Goal: Transaction & Acquisition: Purchase product/service

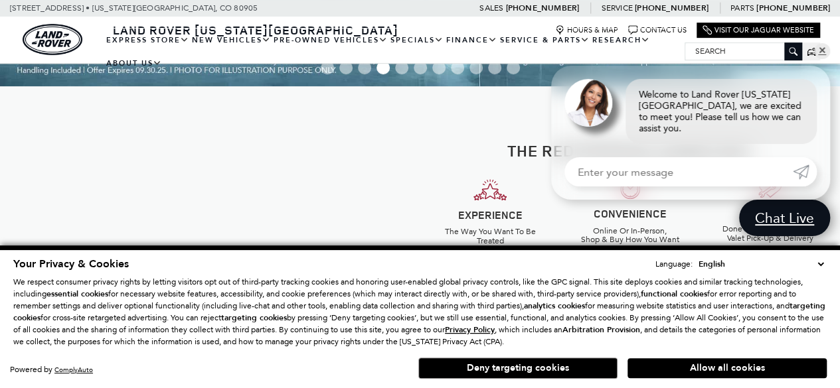
scroll to position [333, 0]
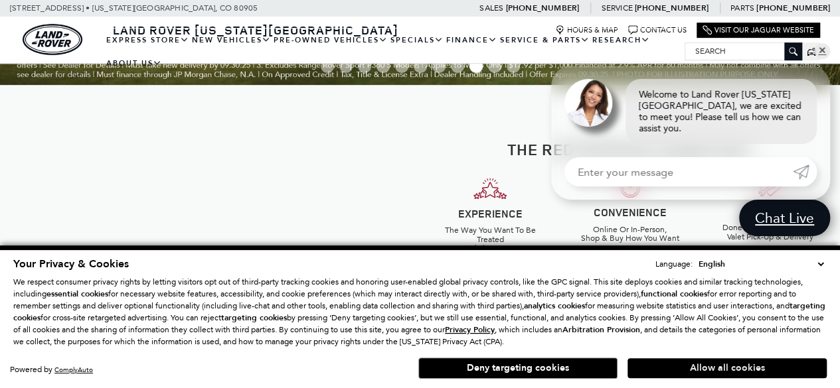
click at [700, 366] on button "Allow all cookies" at bounding box center [726, 368] width 199 height 20
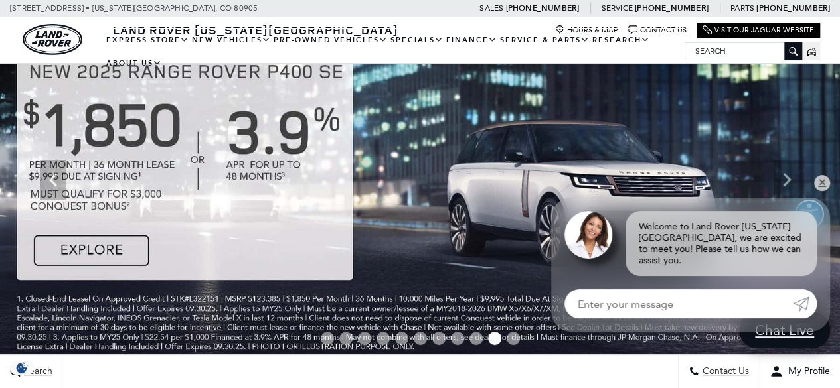
scroll to position [0, 0]
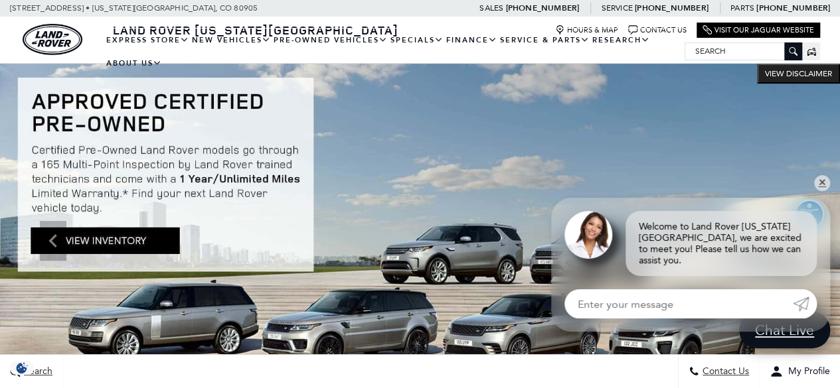
click at [108, 238] on img at bounding box center [420, 241] width 840 height 354
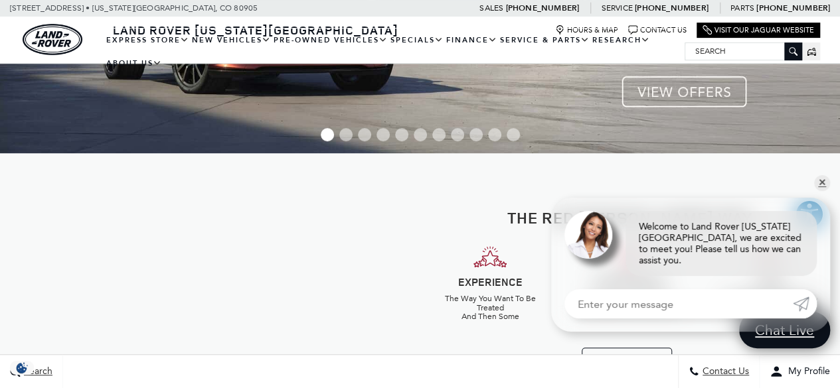
scroll to position [266, 0]
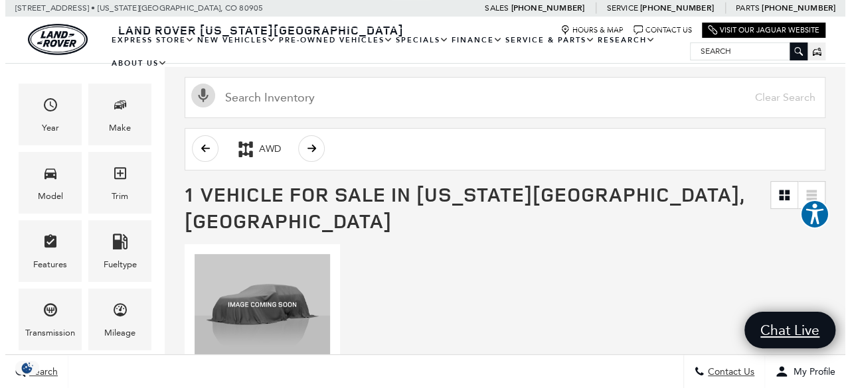
scroll to position [133, 0]
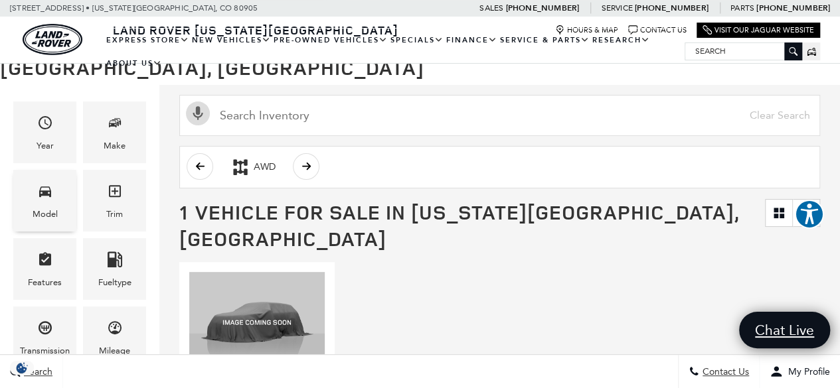
click at [42, 194] on icon "Model" at bounding box center [45, 192] width 12 height 11
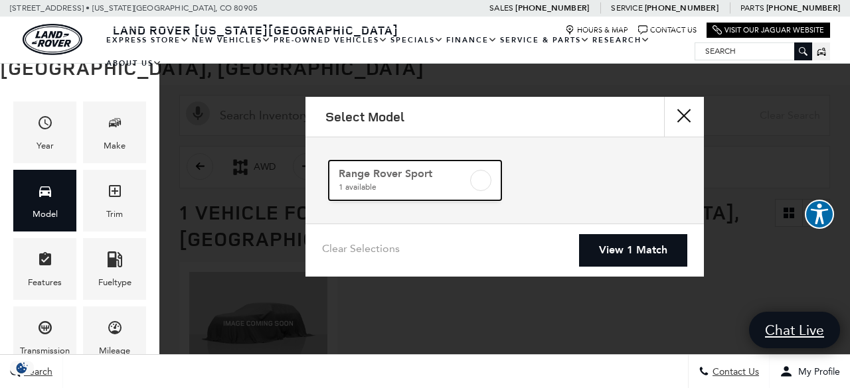
click at [481, 176] on label at bounding box center [480, 180] width 21 height 21
checkbox input "true"
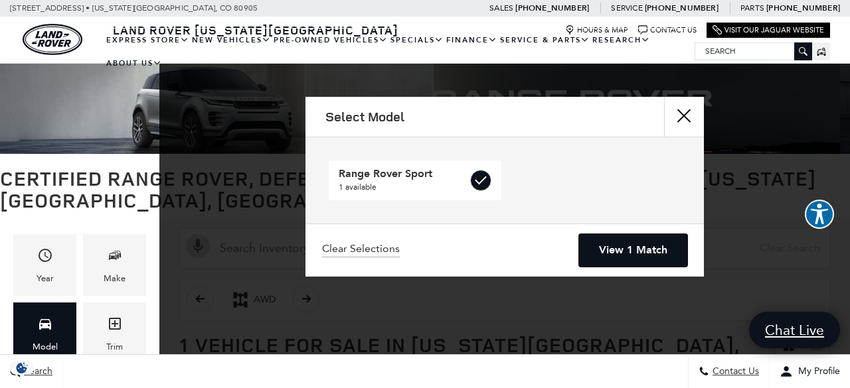
click at [636, 250] on link "View 1 Match" at bounding box center [633, 250] width 108 height 33
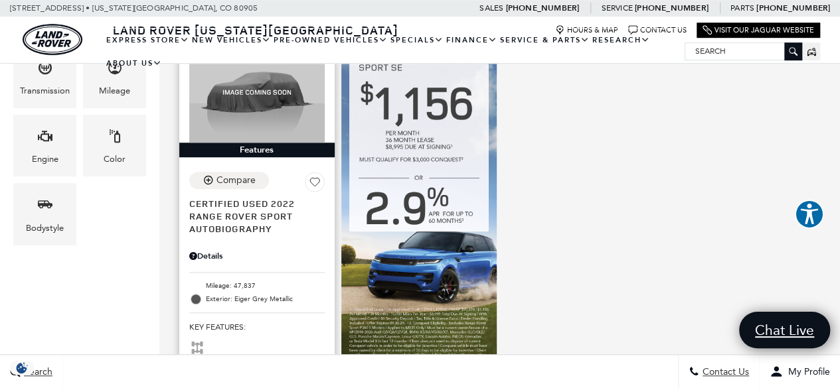
scroll to position [465, 0]
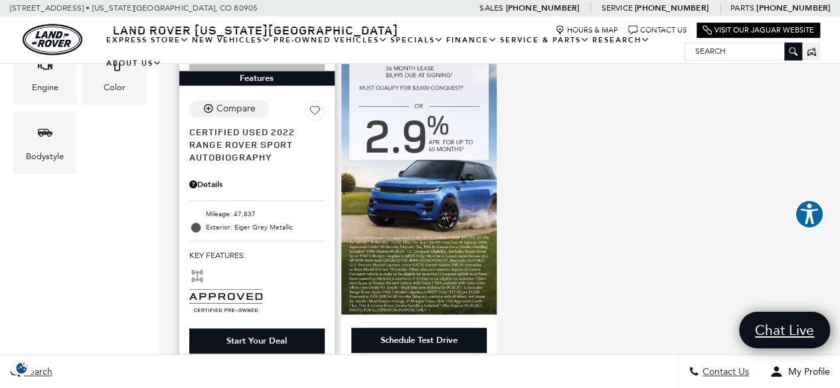
click at [234, 208] on li "Mileage: 47,837" at bounding box center [256, 214] width 135 height 13
click at [228, 125] on span "Certified Used 2022" at bounding box center [251, 131] width 125 height 13
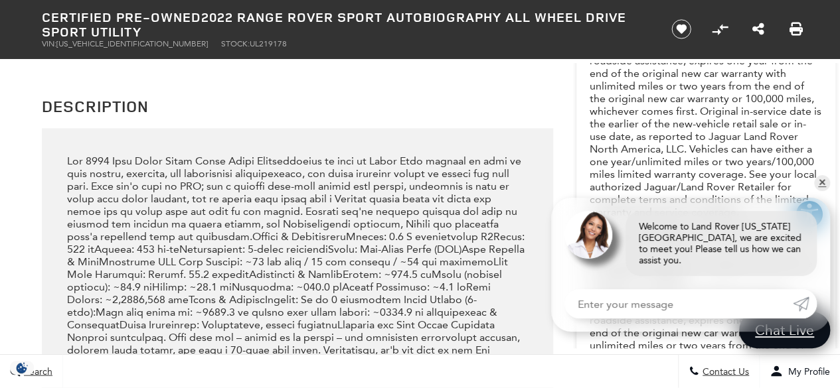
scroll to position [1394, 0]
